Goal: Task Accomplishment & Management: Use online tool/utility

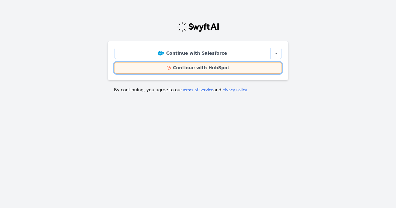
click at [182, 64] on link "Continue with HubSpot" at bounding box center [198, 67] width 168 height 11
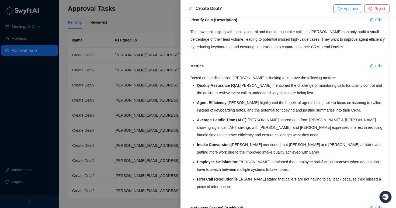
scroll to position [296, 0]
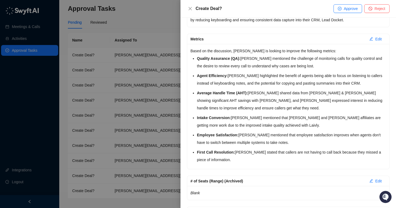
click at [342, 13] on div "Create Deal? Approve Reject" at bounding box center [287, 9] width 215 height 18
click at [342, 12] on button "Approve" at bounding box center [347, 8] width 29 height 9
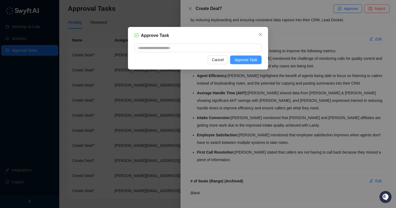
click at [255, 59] on span "Approve Task" at bounding box center [245, 60] width 23 height 6
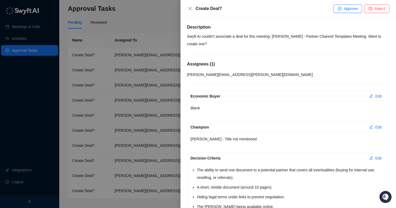
click at [128, 25] on div at bounding box center [198, 104] width 396 height 208
